Goal: Information Seeking & Learning: Learn about a topic

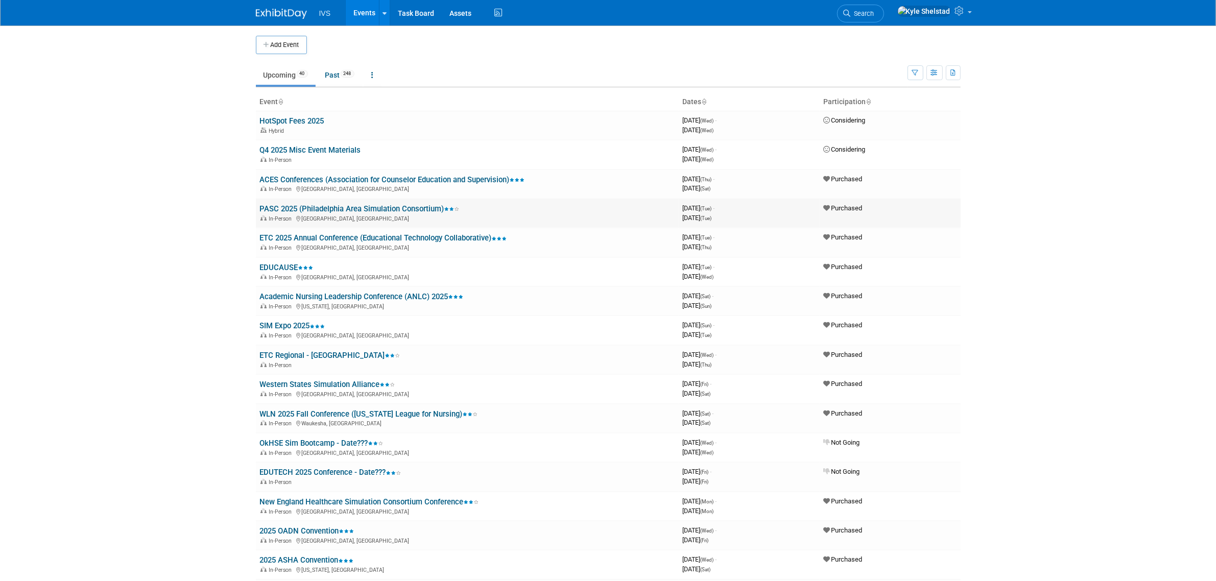
click at [330, 207] on link "PASC 2025 (Philadelphia Area Simulation Consortium)" at bounding box center [360, 208] width 200 height 9
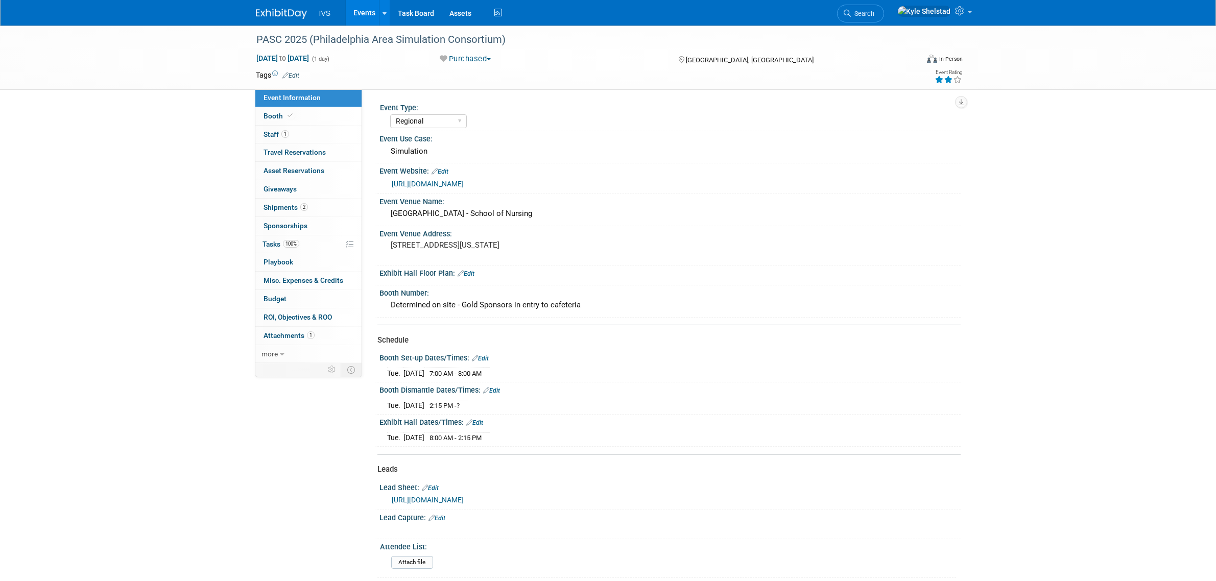
select select "Regional"
click at [358, 13] on link "Events" at bounding box center [364, 13] width 37 height 26
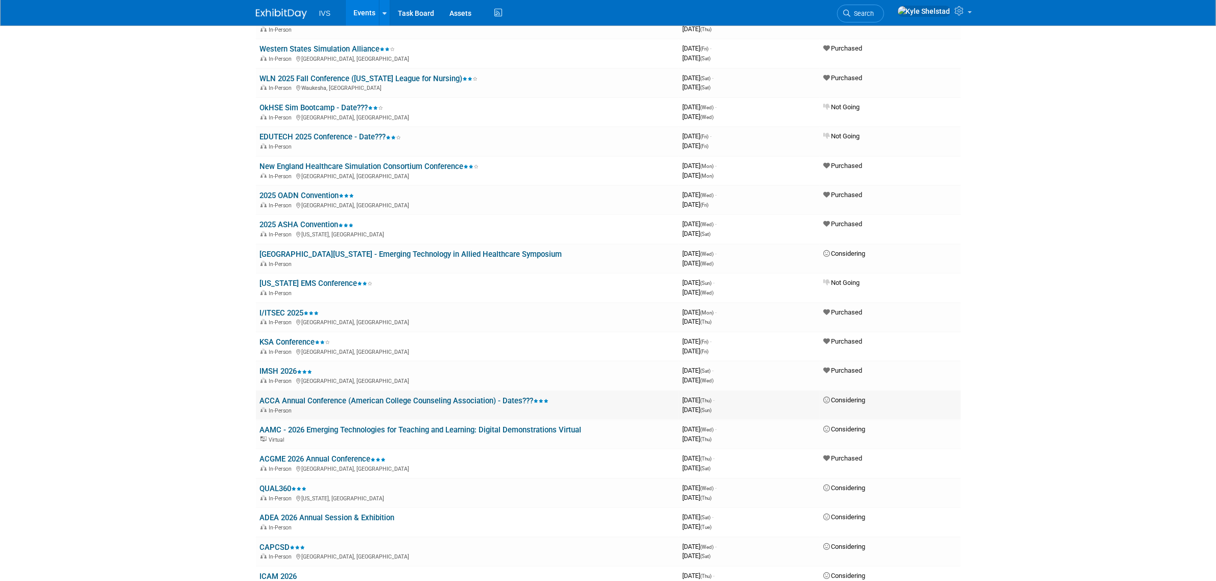
scroll to position [340, 0]
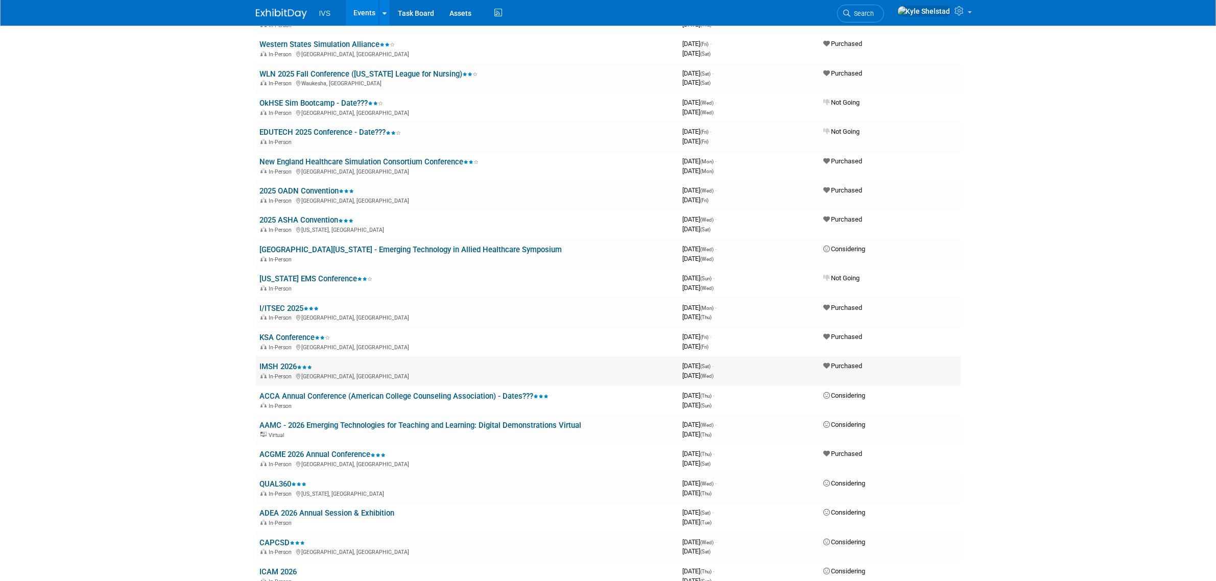
click at [290, 362] on link "IMSH 2026" at bounding box center [286, 366] width 53 height 9
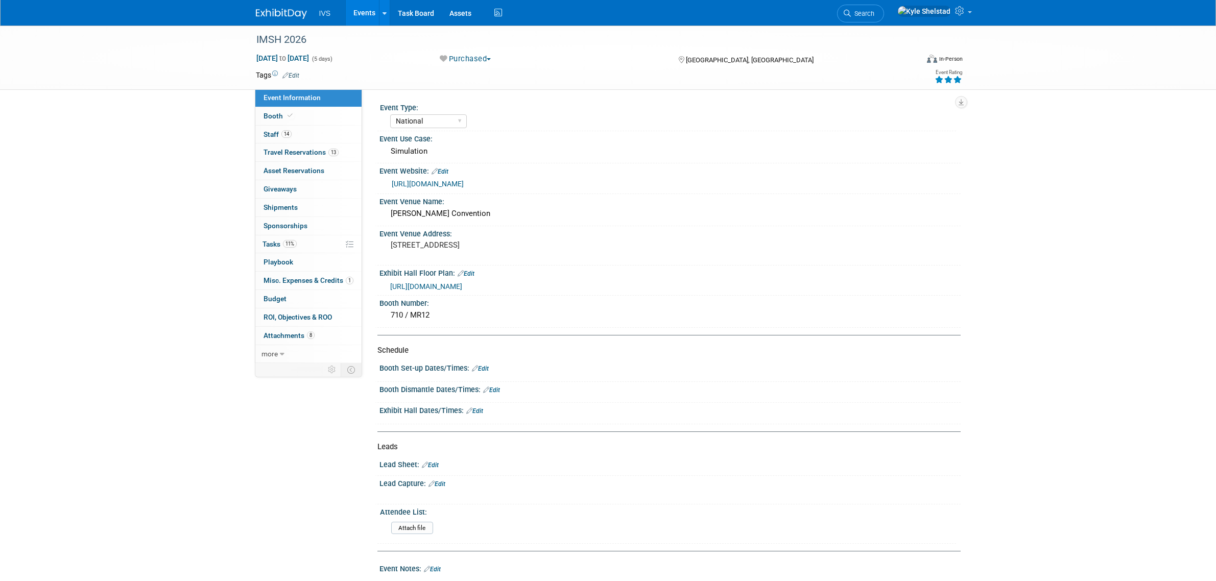
select select "National"
click at [318, 136] on link "14 Staff 14" at bounding box center [308, 135] width 106 height 18
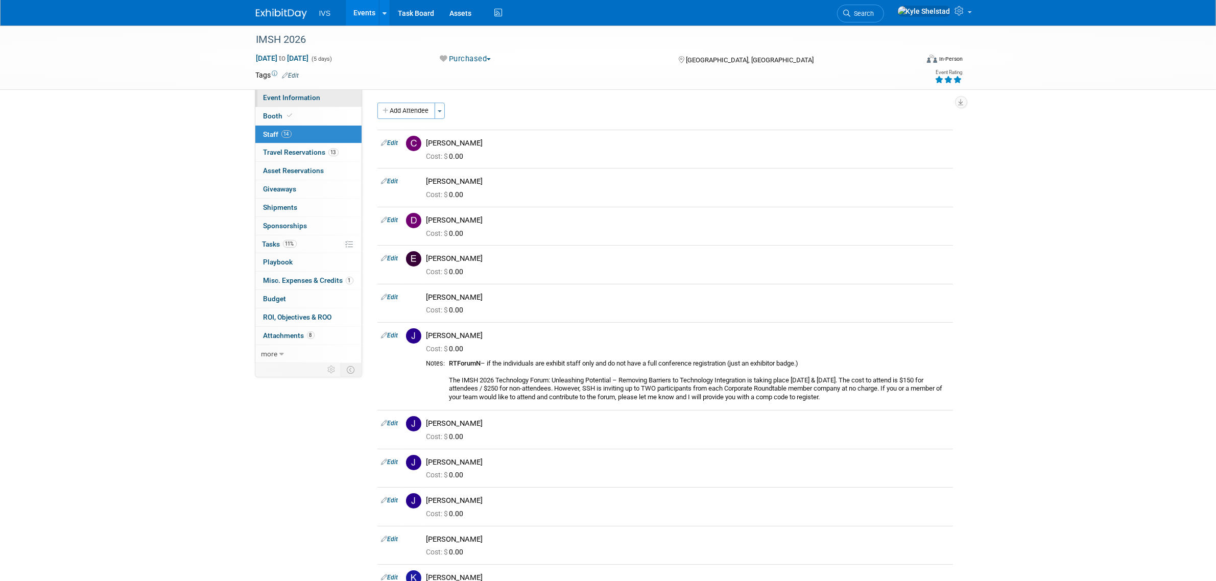
click at [289, 101] on span "Event Information" at bounding box center [292, 97] width 57 height 8
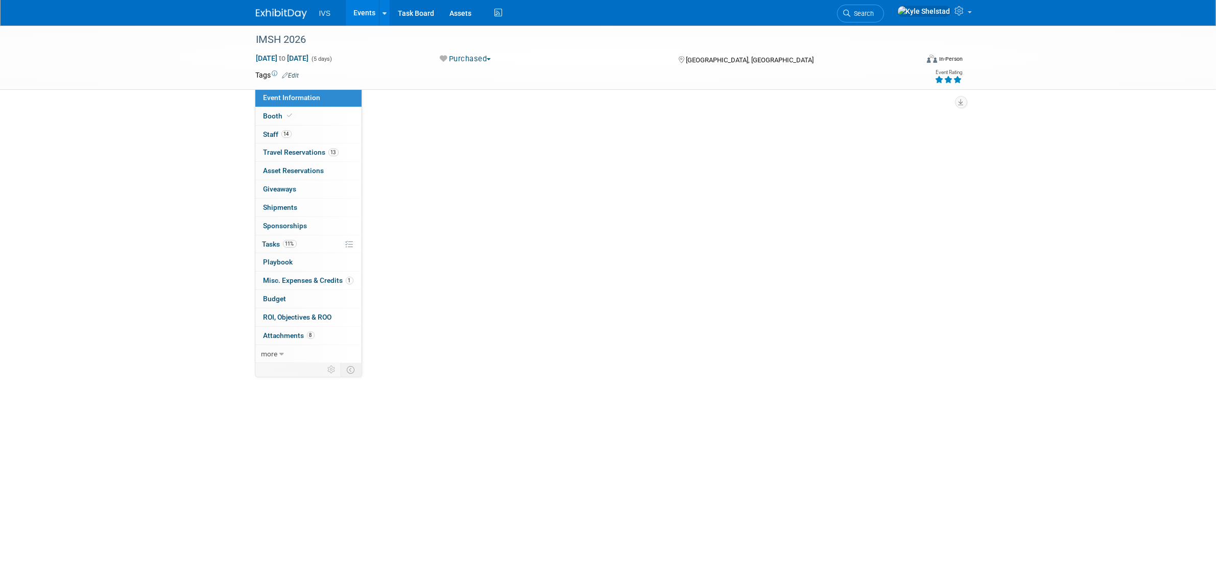
select select "National"
